Goal: Navigation & Orientation: Find specific page/section

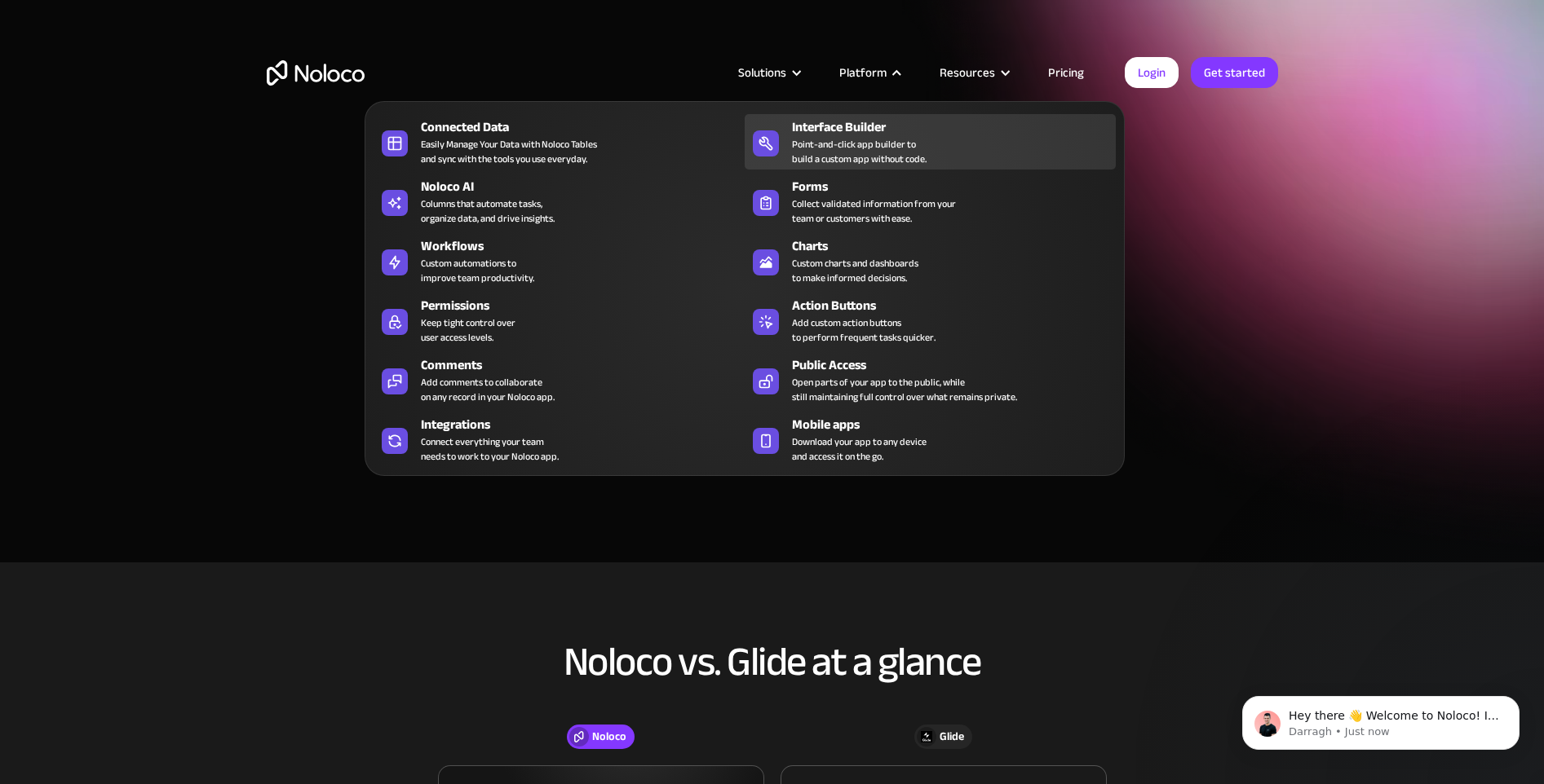
click at [870, 130] on div "Interface Builder" at bounding box center [957, 127] width 331 height 20
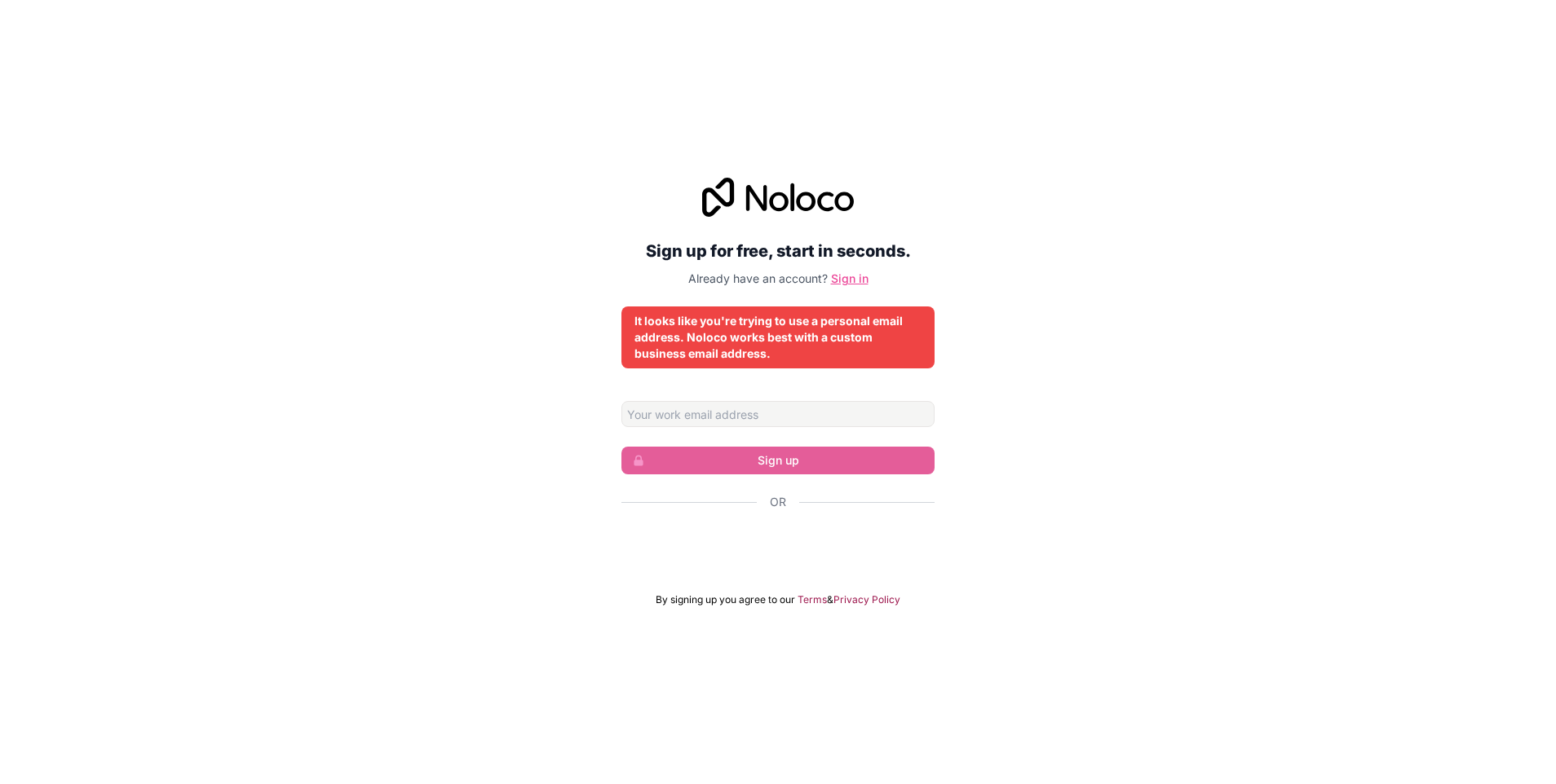
click at [855, 273] on link "Sign in" at bounding box center [850, 278] width 38 height 14
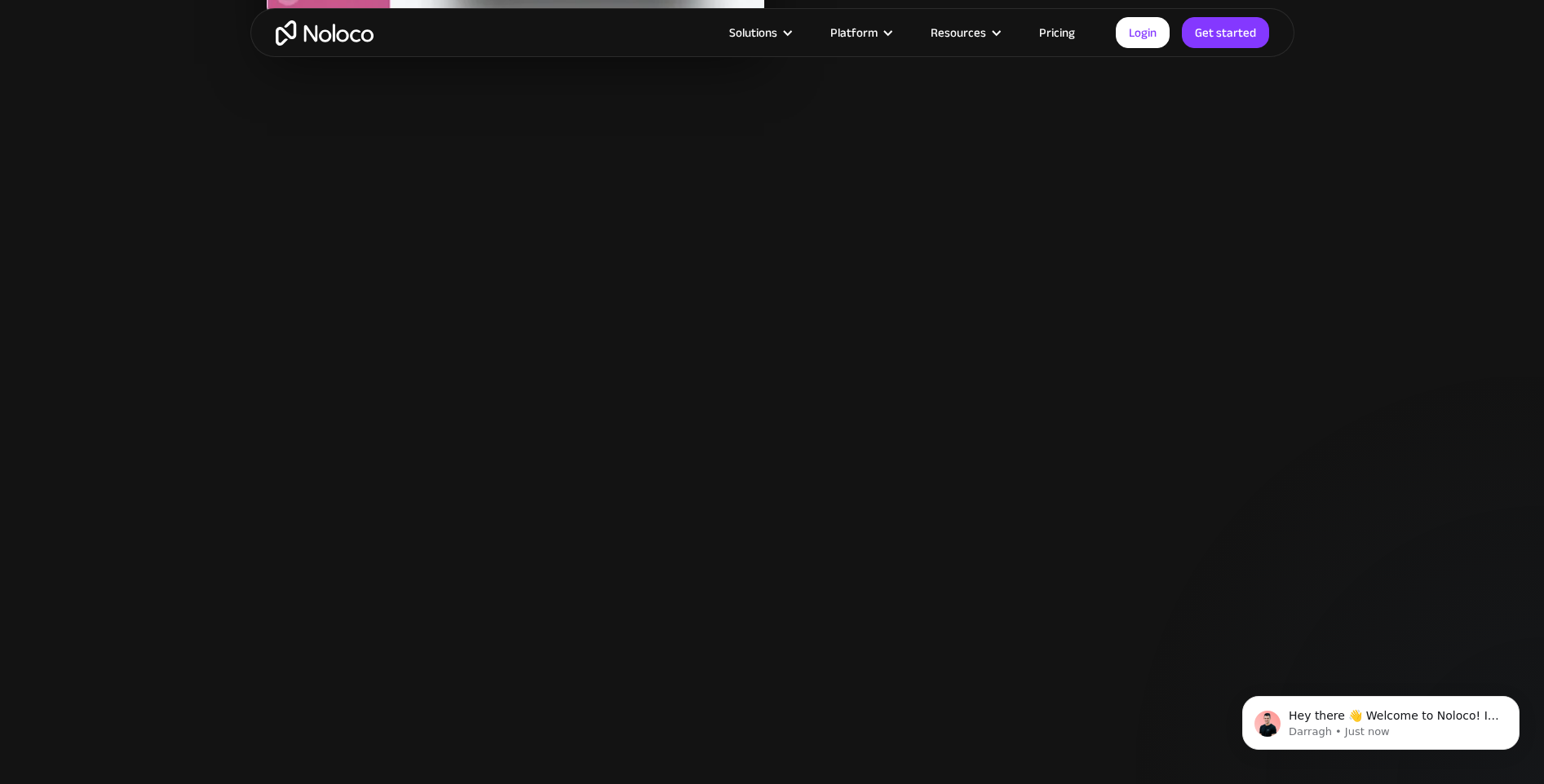
scroll to position [2136, 0]
